Goal: Navigation & Orientation: Find specific page/section

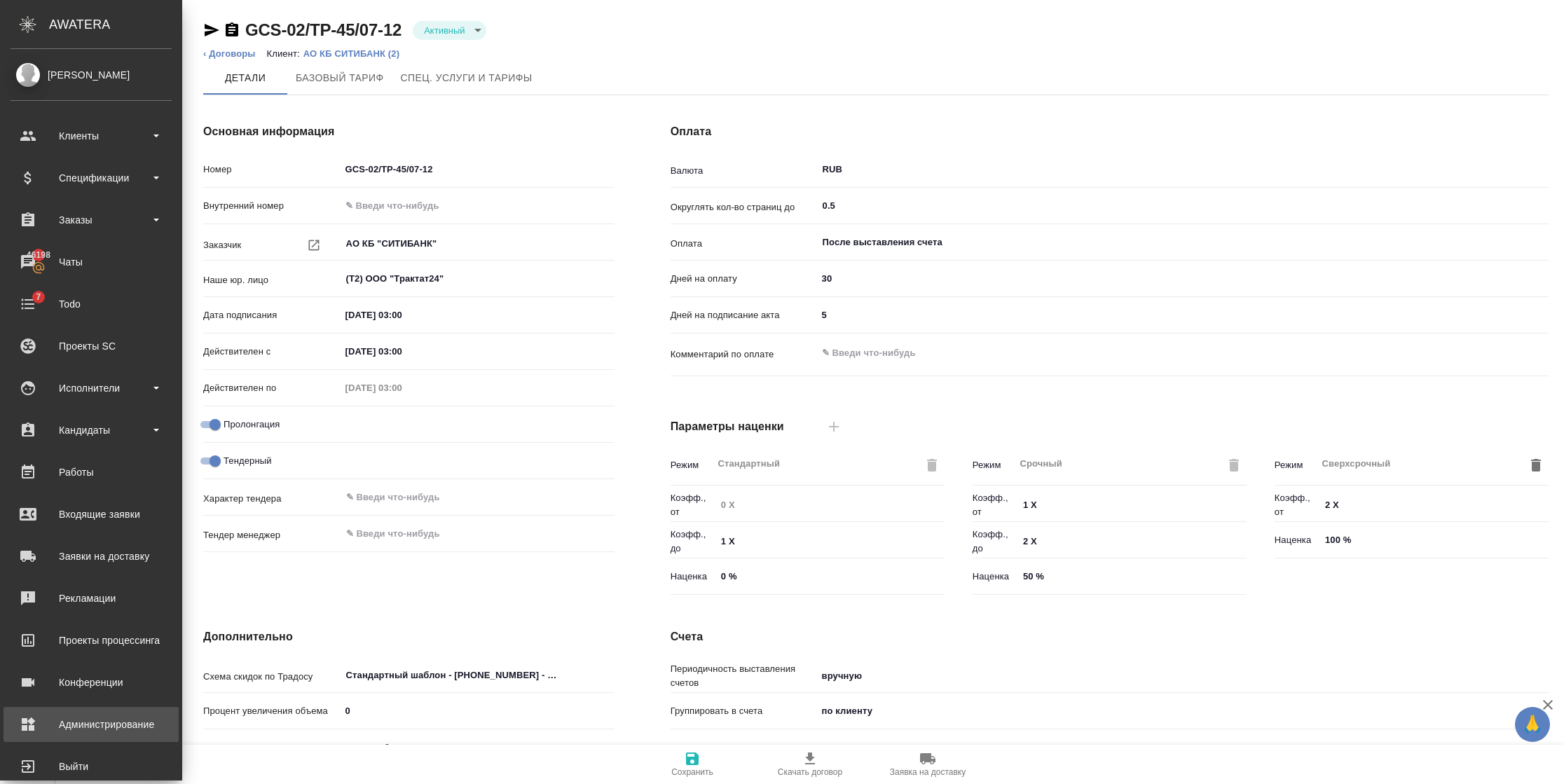
click at [51, 714] on div "Администрирование" at bounding box center [91, 725] width 161 height 21
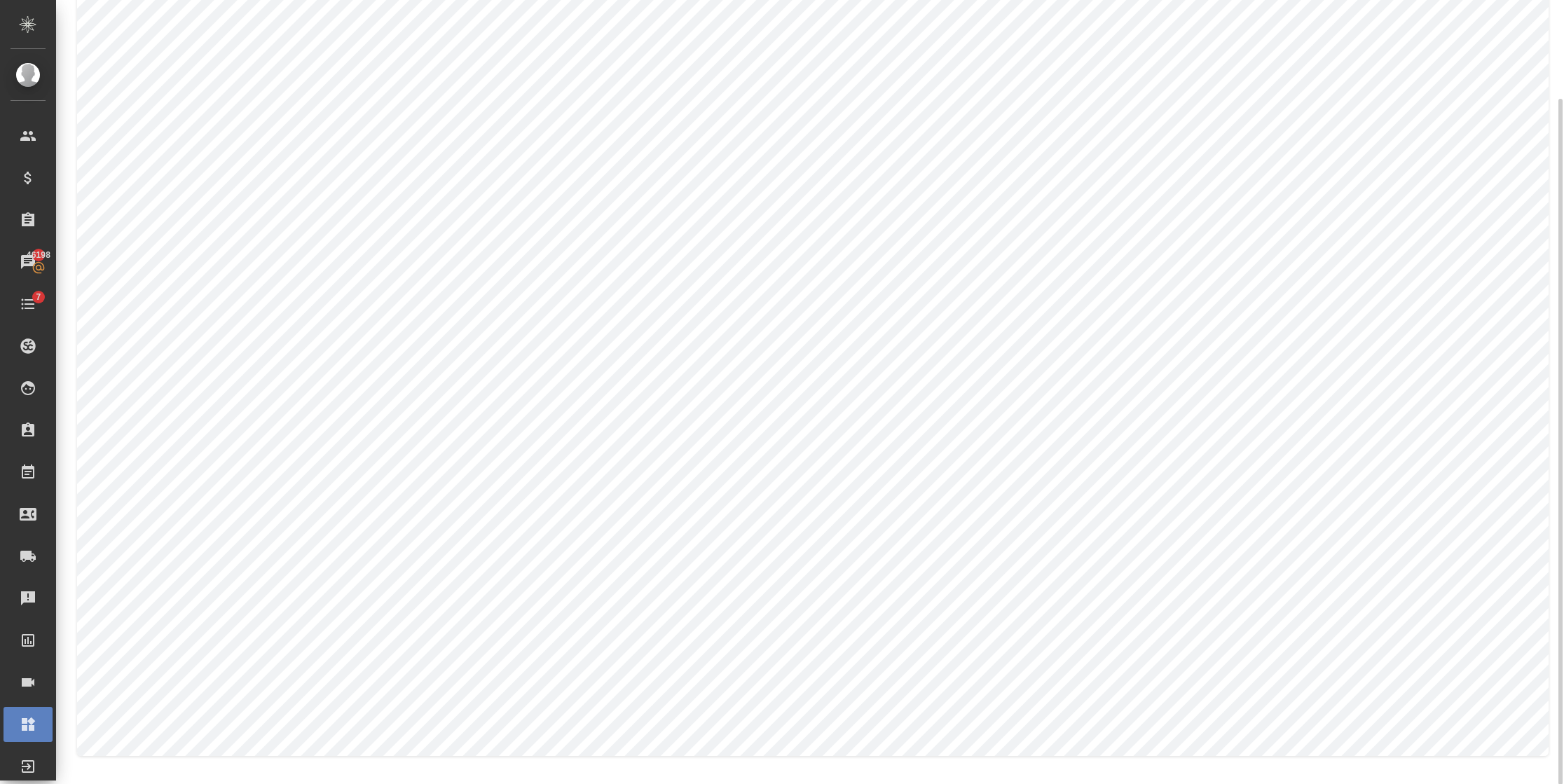
scroll to position [8, 0]
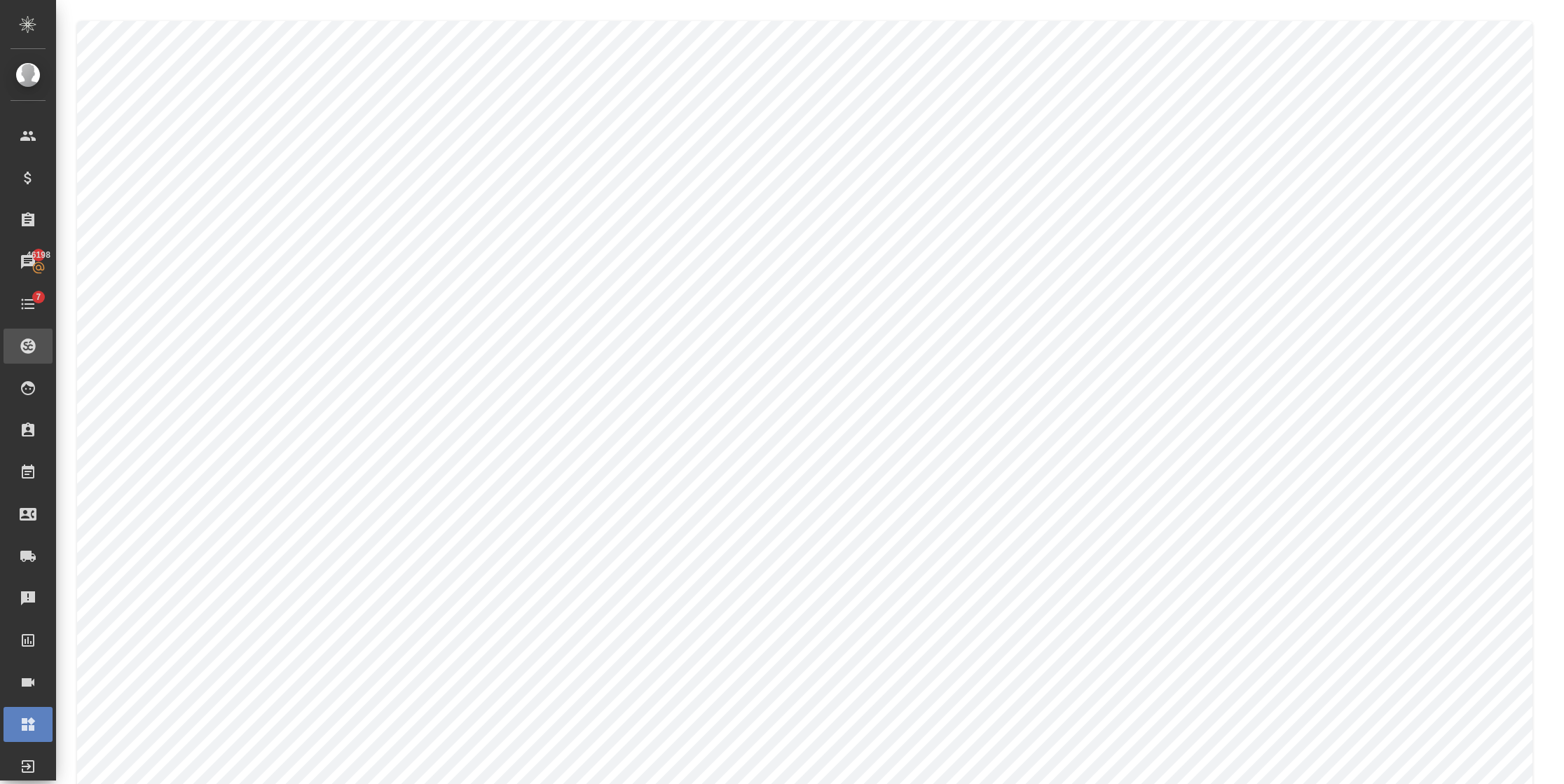
scroll to position [180, 0]
